Goal: Navigation & Orientation: Find specific page/section

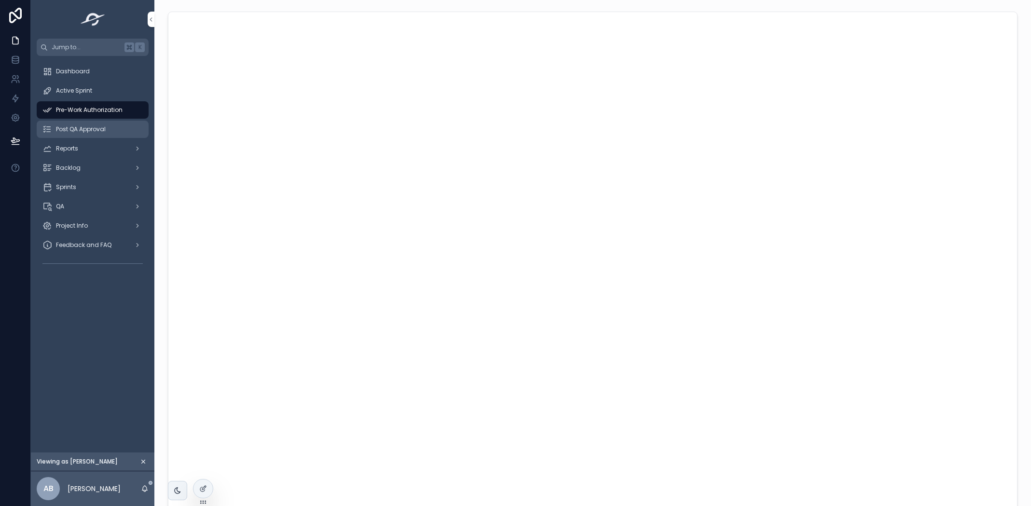
click at [91, 128] on span "Post QA Approval" at bounding box center [81, 129] width 50 height 8
click at [116, 108] on span "Pre-Work Authorization" at bounding box center [89, 110] width 67 height 8
click at [101, 203] on div "QA" at bounding box center [92, 206] width 100 height 15
